Goal: Transaction & Acquisition: Purchase product/service

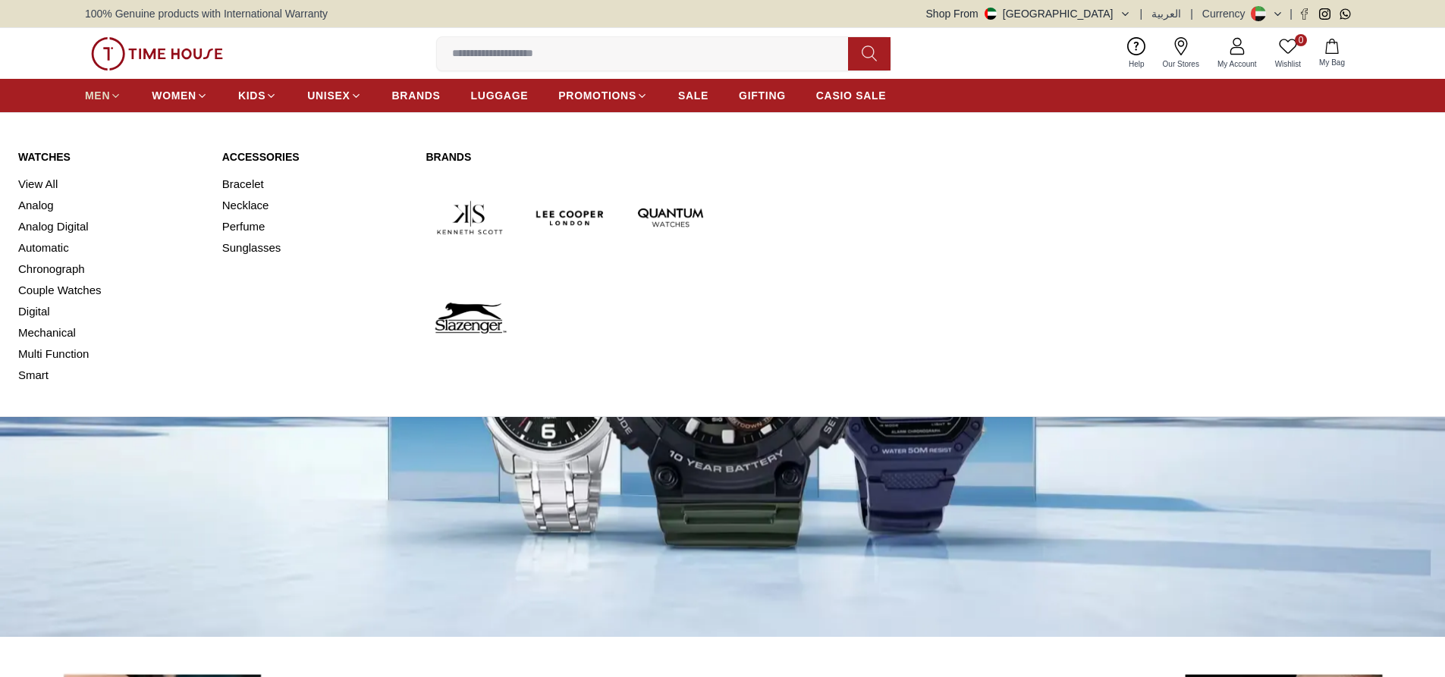
click at [96, 95] on span "MEN" at bounding box center [97, 95] width 25 height 15
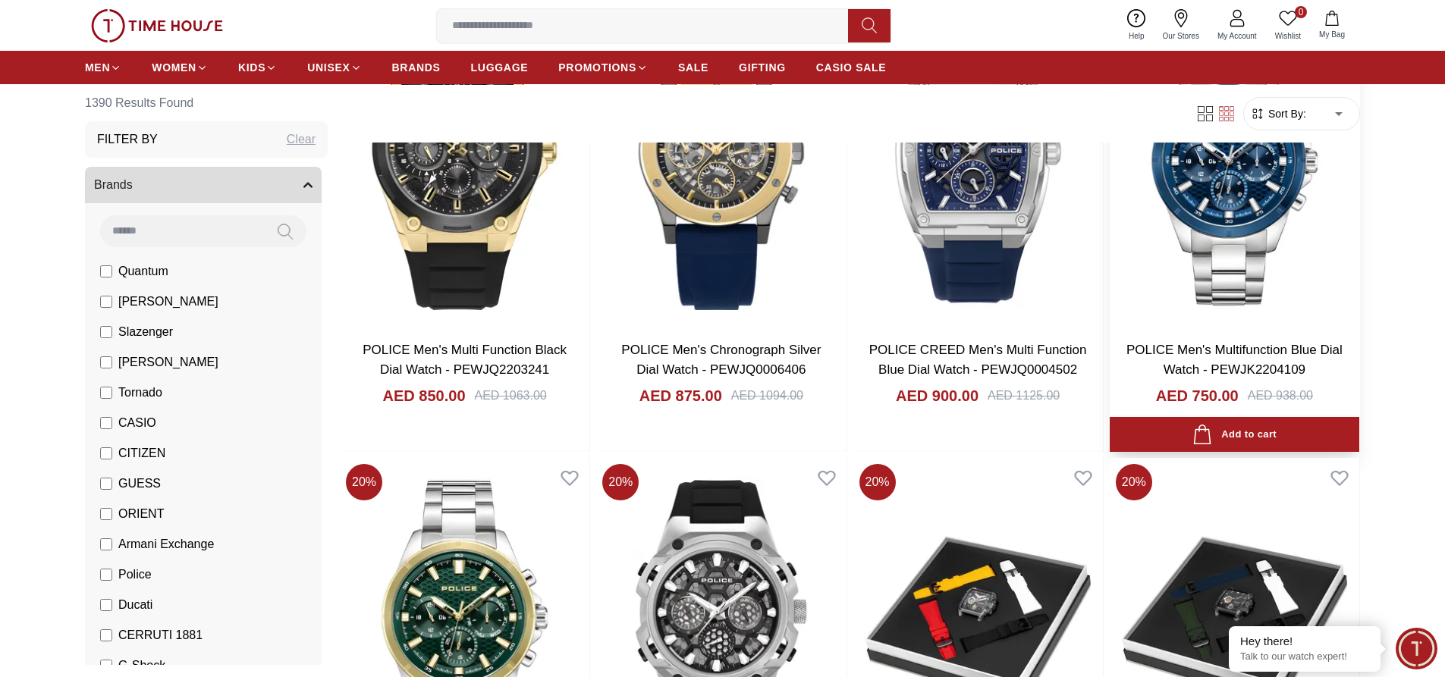
scroll to position [910, 0]
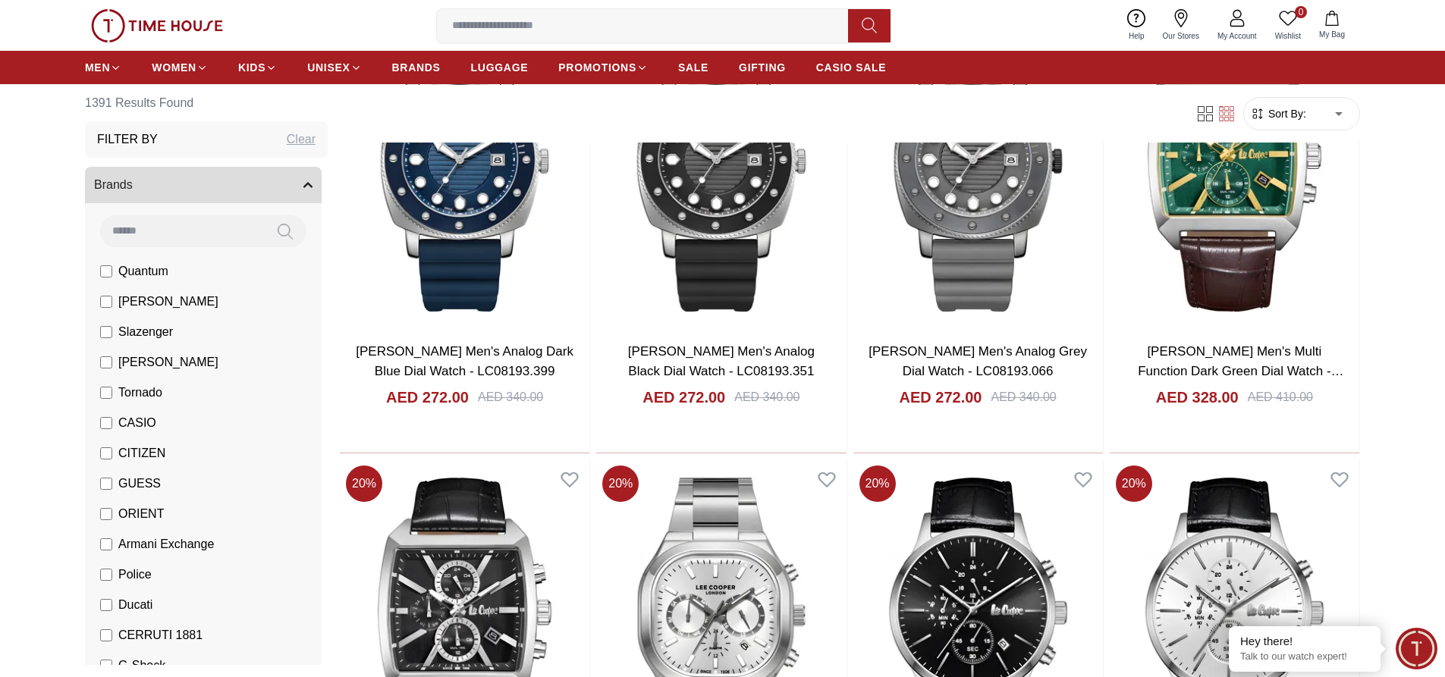
scroll to position [4173, 0]
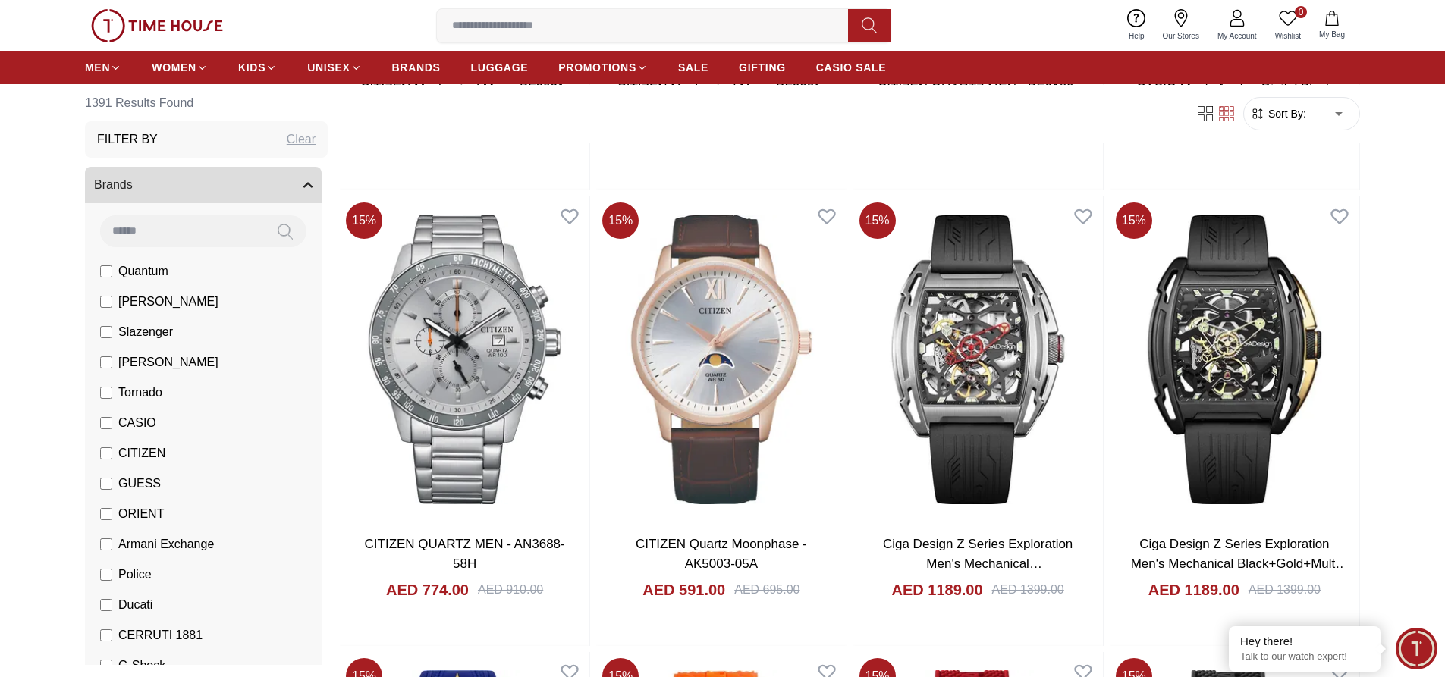
scroll to position [6145, 0]
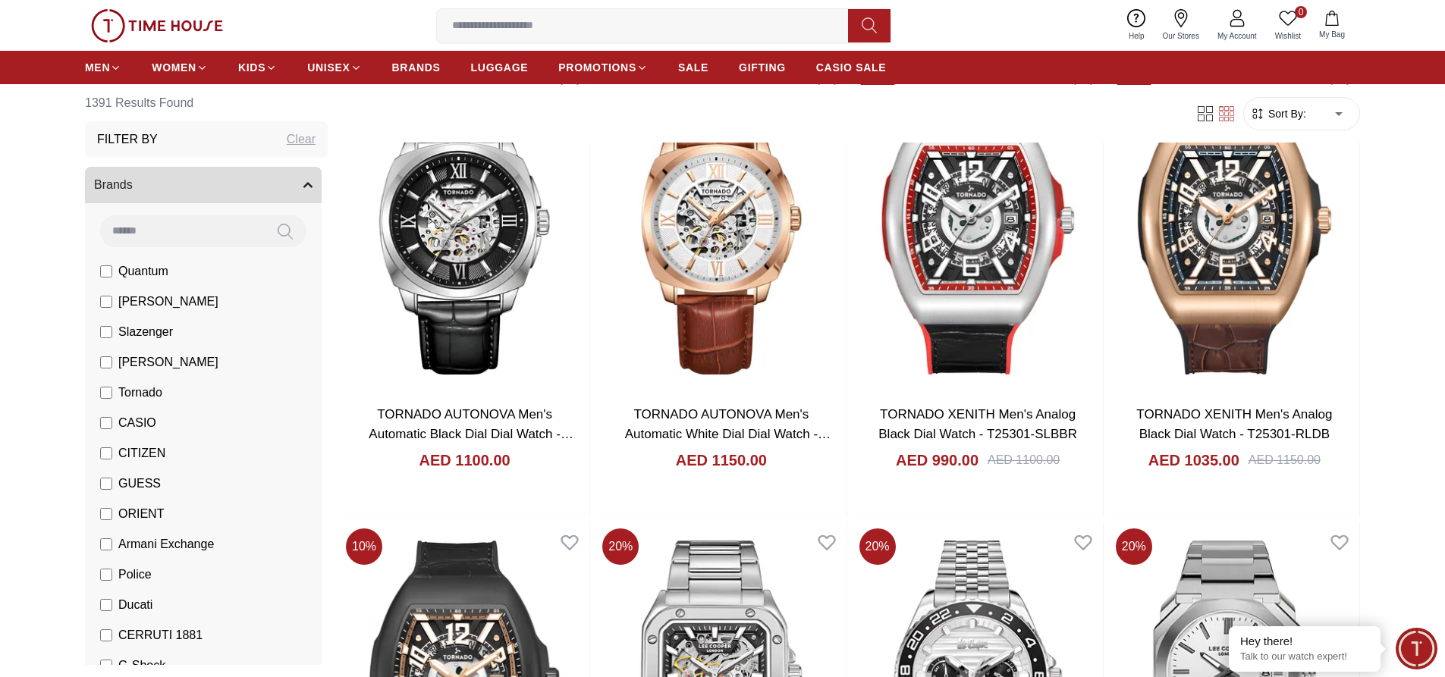
scroll to position [12263, 0]
